Goal: Transaction & Acquisition: Obtain resource

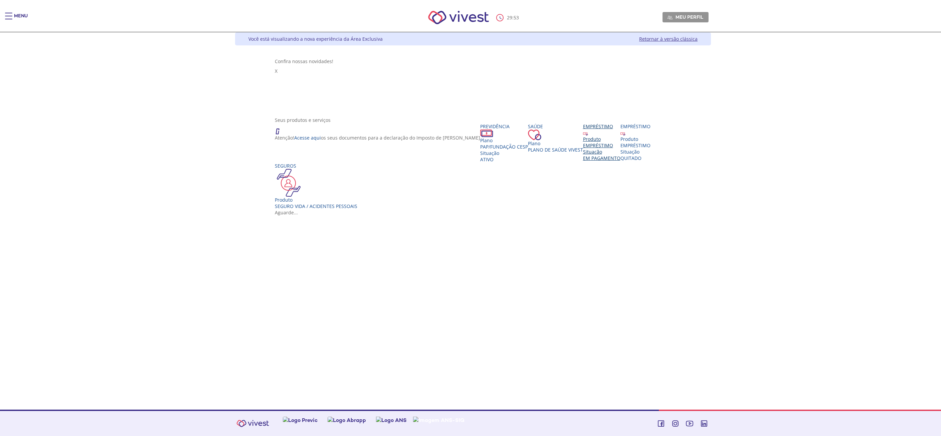
click at [583, 144] on div "EMPRÉSTIMO" at bounding box center [601, 145] width 37 height 6
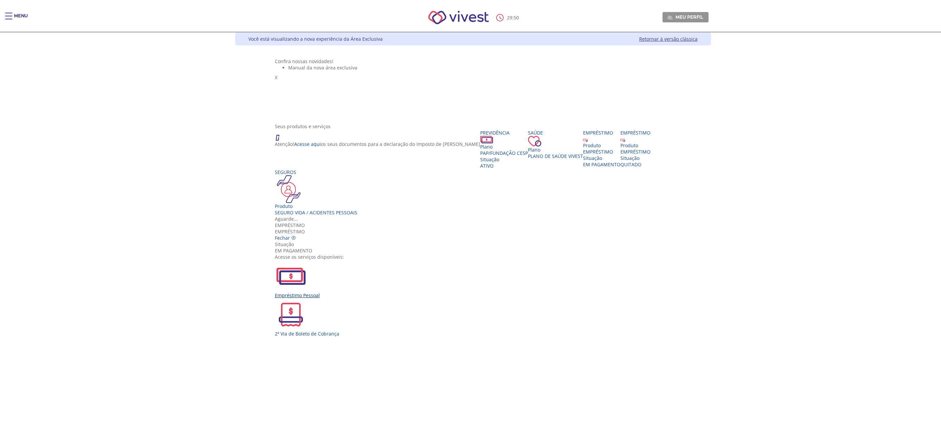
click at [387, 260] on div "Empréstimo Pessoal" at bounding box center [473, 279] width 397 height 38
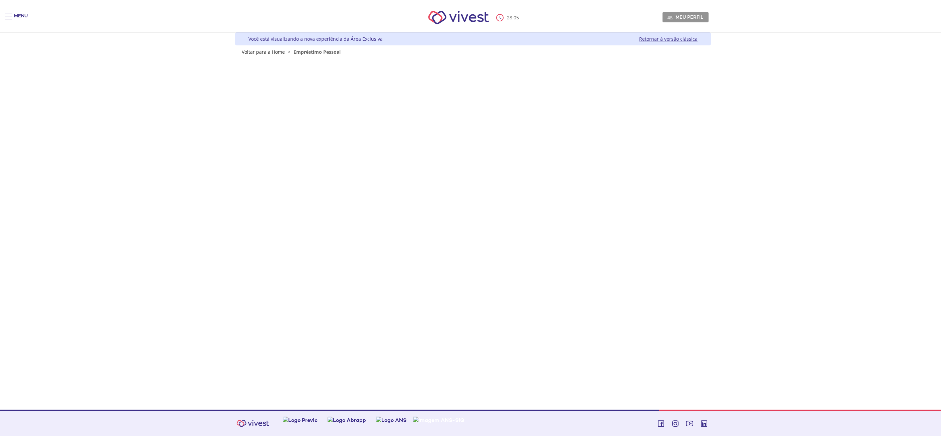
click at [716, 273] on div "Menu 28 : 05 Meu perfil Alterar Senha Sair Expiração de Sessão Sua sessão onlin…" at bounding box center [470, 218] width 941 height 436
click at [552, 280] on div "Z6_L19A13G0LGPF00Q7UV9Q807RK1 Você está visualizando a nova experiência da Área…" at bounding box center [470, 220] width 481 height 377
click at [653, 40] on link "Retornar à versão clássica" at bounding box center [668, 39] width 58 height 6
